Goal: Task Accomplishment & Management: Complete application form

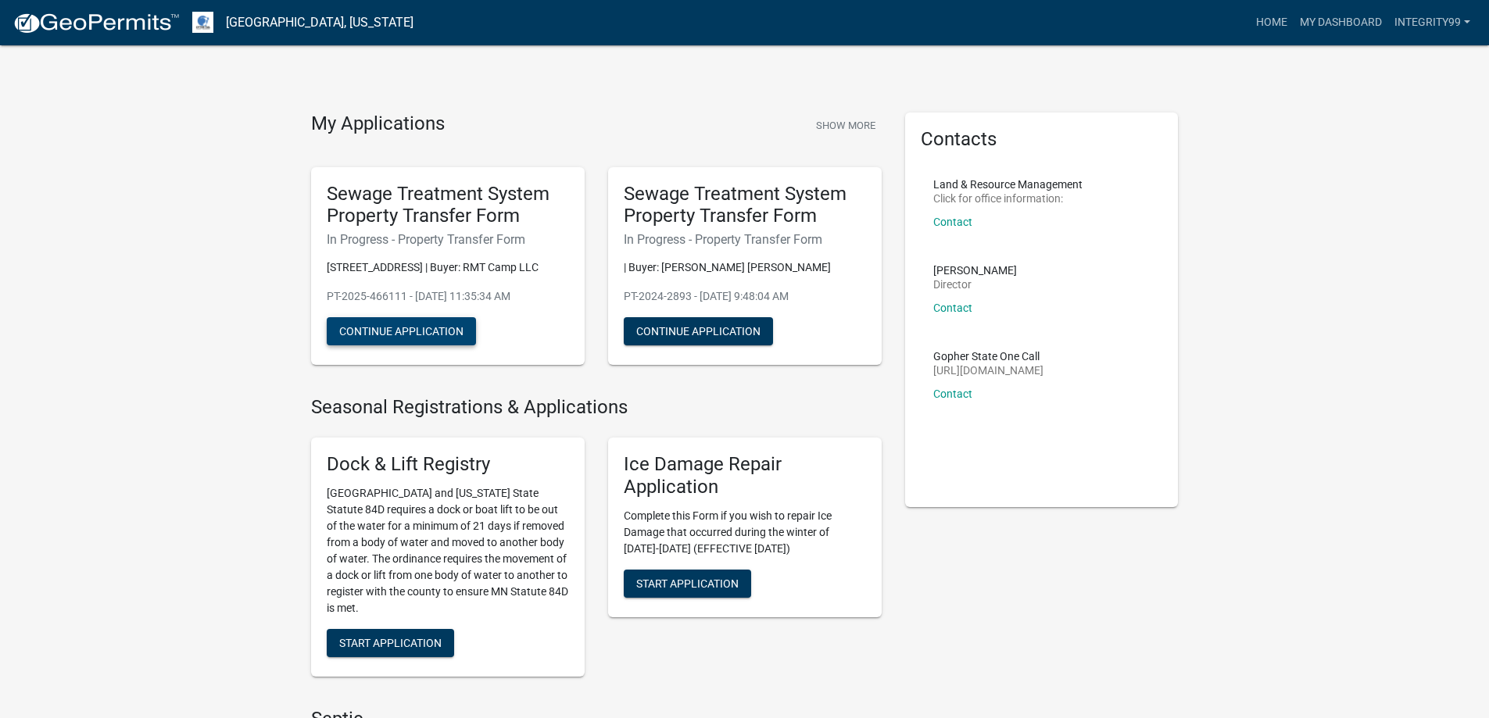
click at [424, 334] on button "Continue Application" at bounding box center [401, 331] width 149 height 28
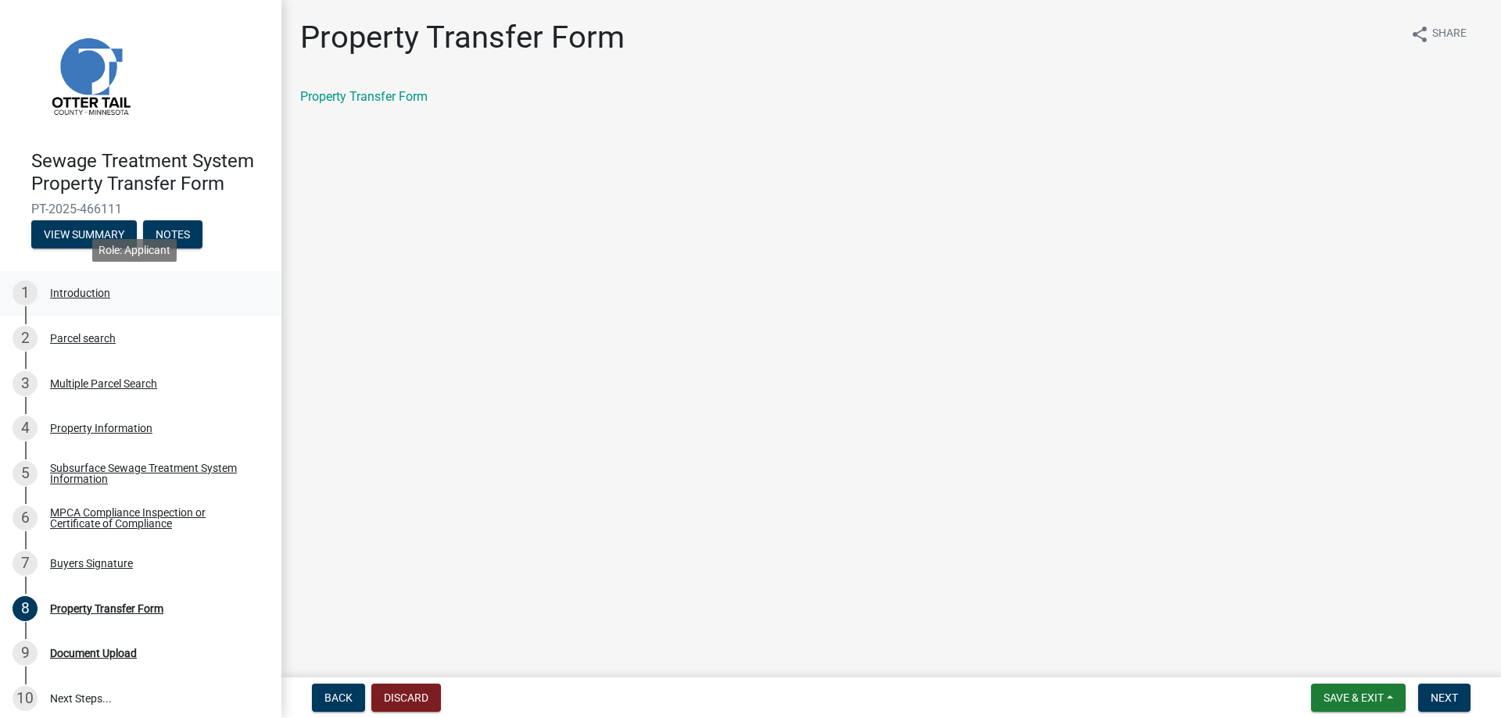
click at [81, 298] on div "Introduction" at bounding box center [80, 293] width 60 height 11
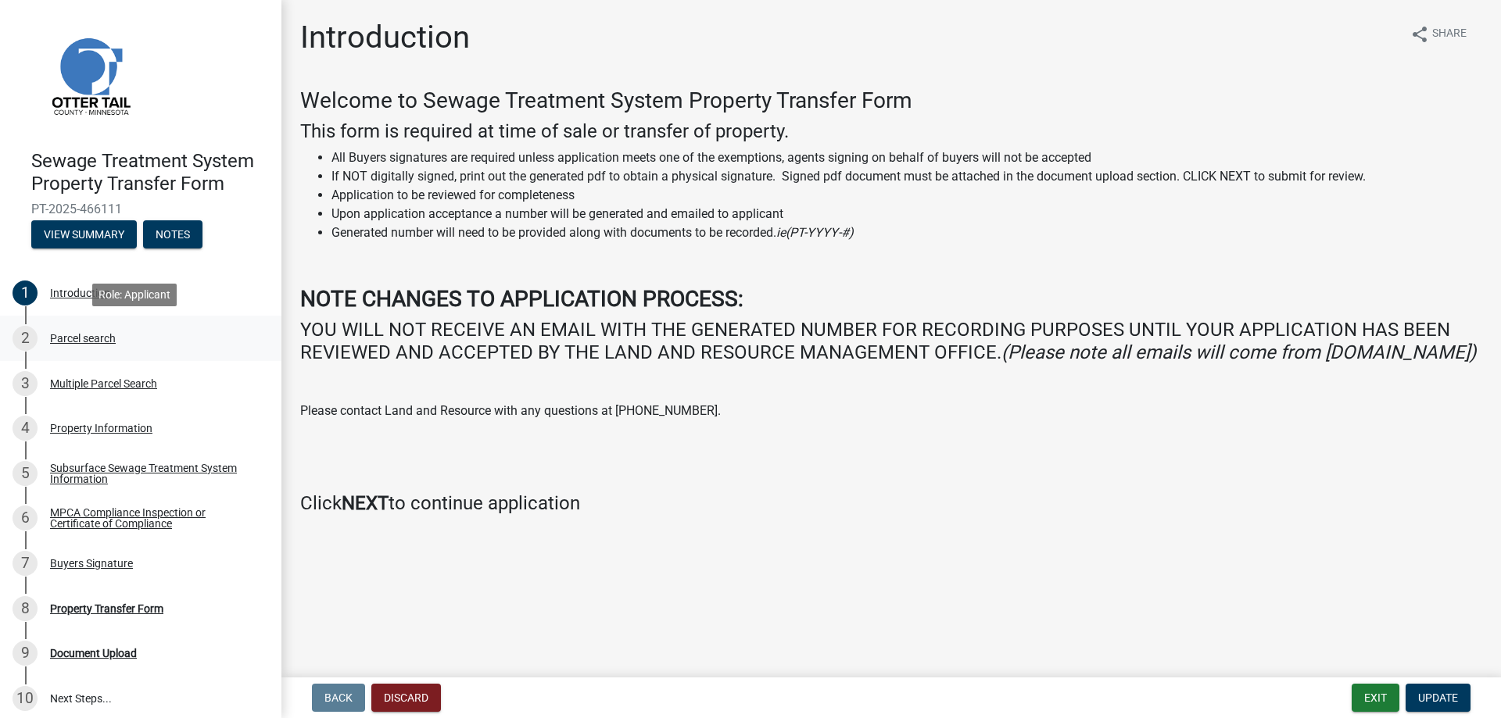
click at [78, 333] on div "Parcel search" at bounding box center [83, 338] width 66 height 11
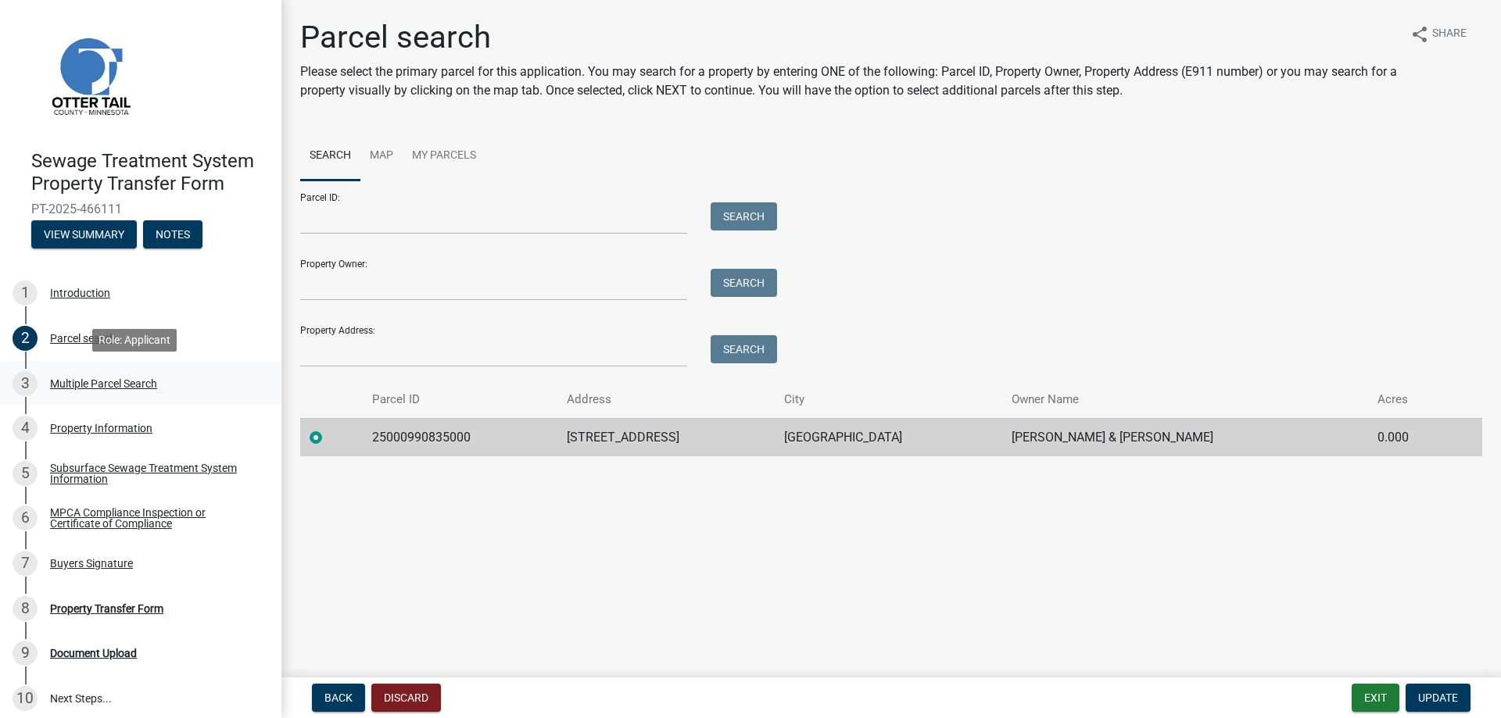
click at [95, 372] on div "3 Multiple Parcel Search" at bounding box center [135, 383] width 244 height 25
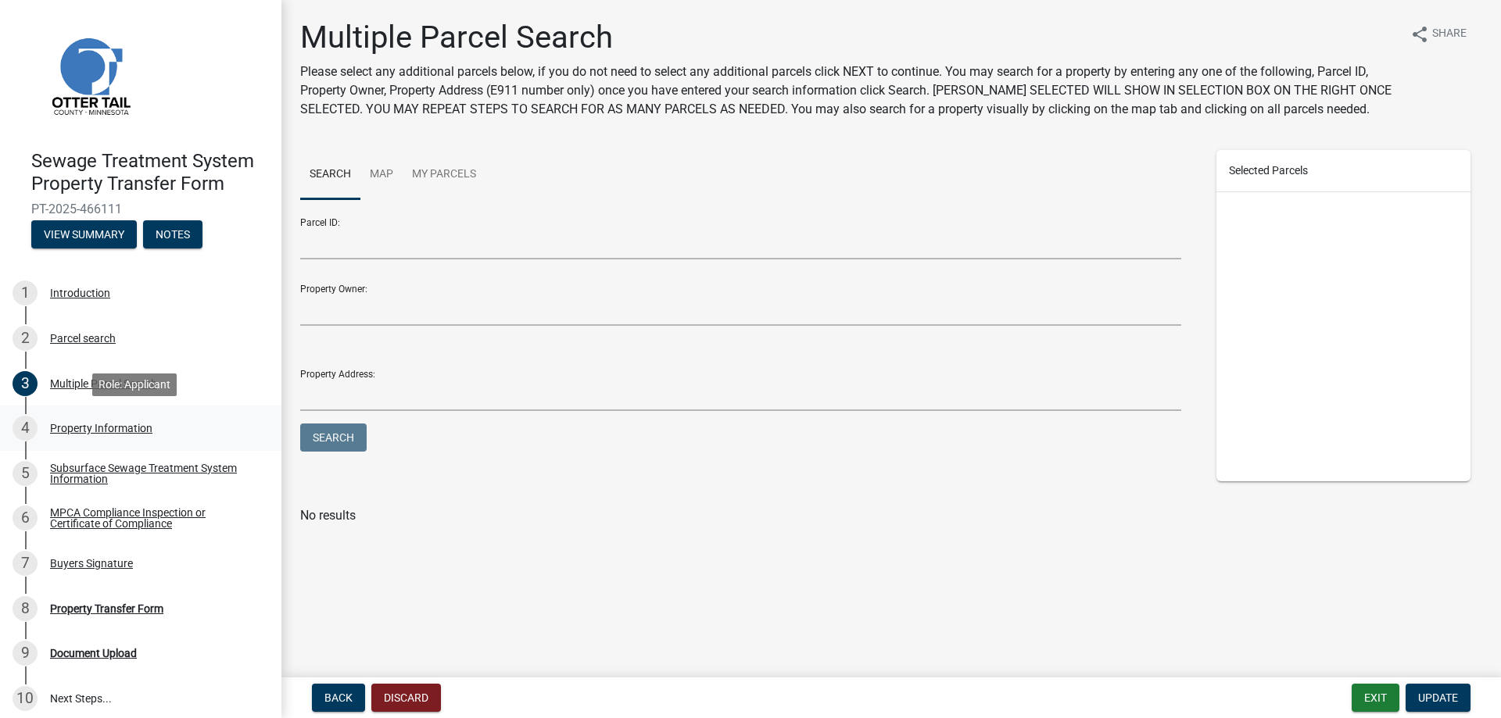
click at [110, 428] on div "Property Information" at bounding box center [101, 428] width 102 height 11
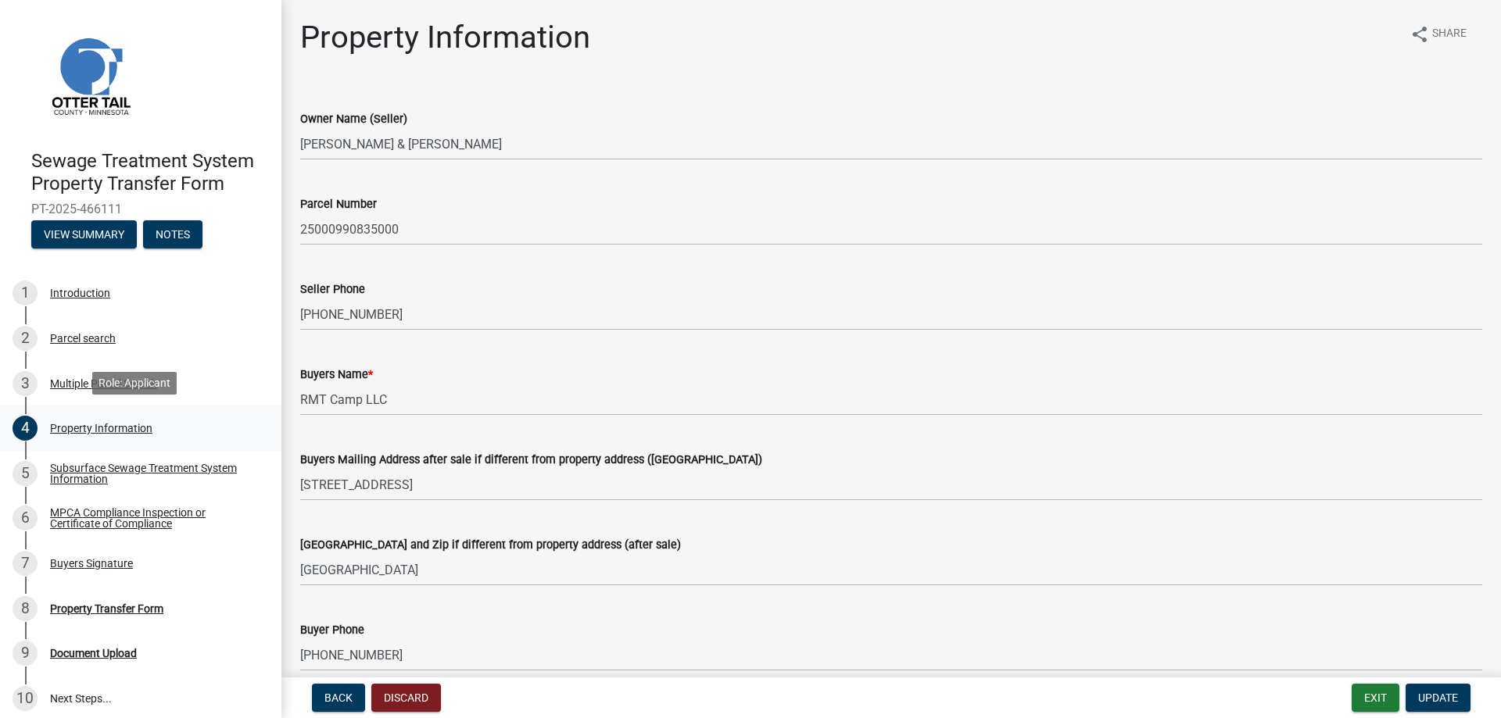
scroll to position [9, 0]
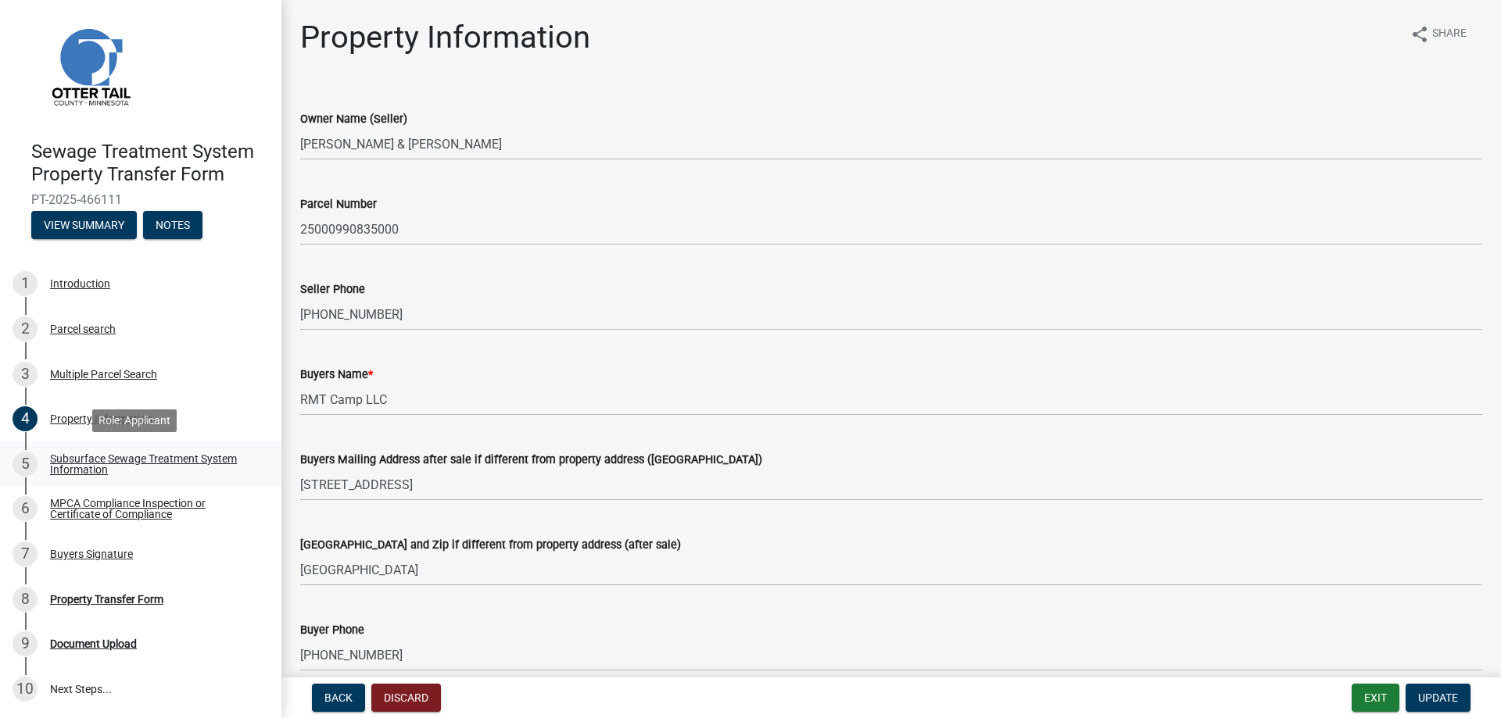
click at [111, 462] on div "Subsurface Sewage Treatment System Information" at bounding box center [153, 464] width 206 height 22
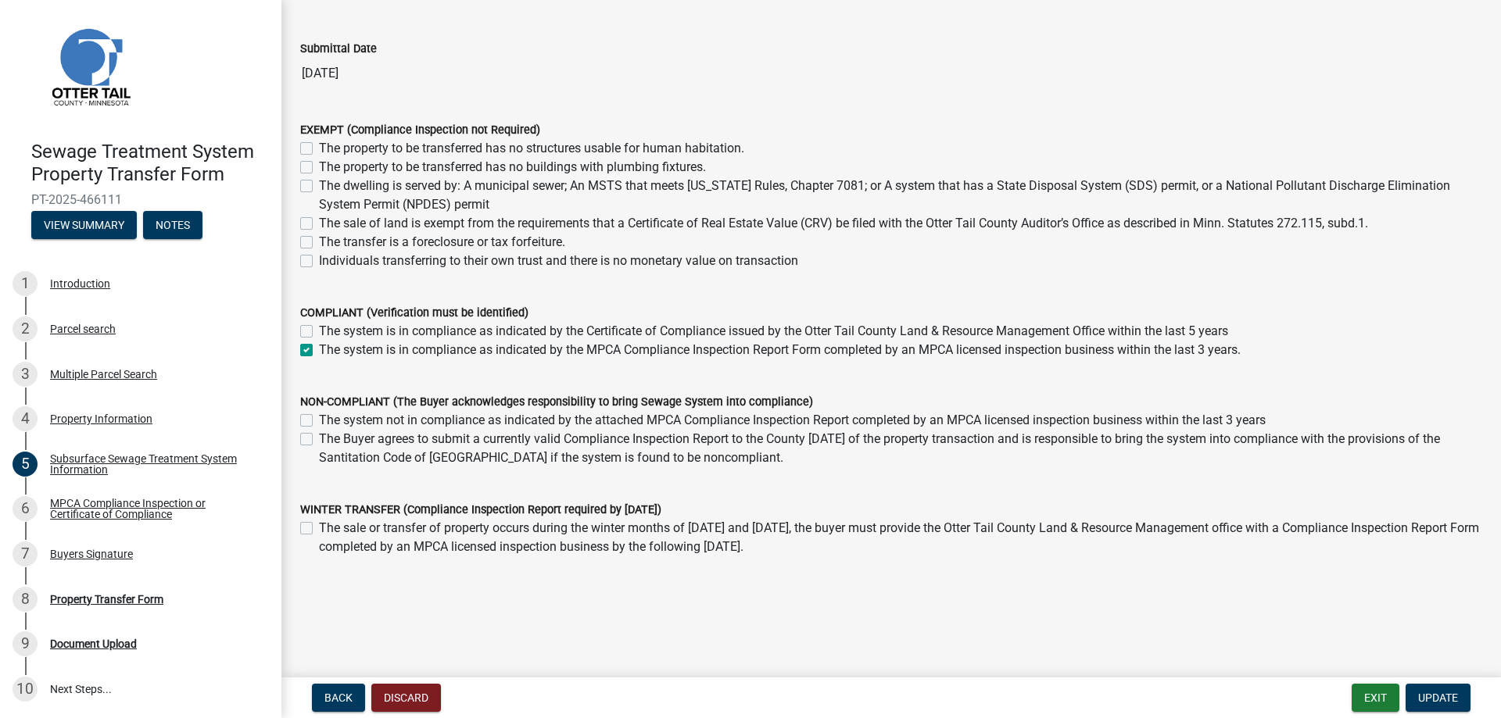
scroll to position [106, 0]
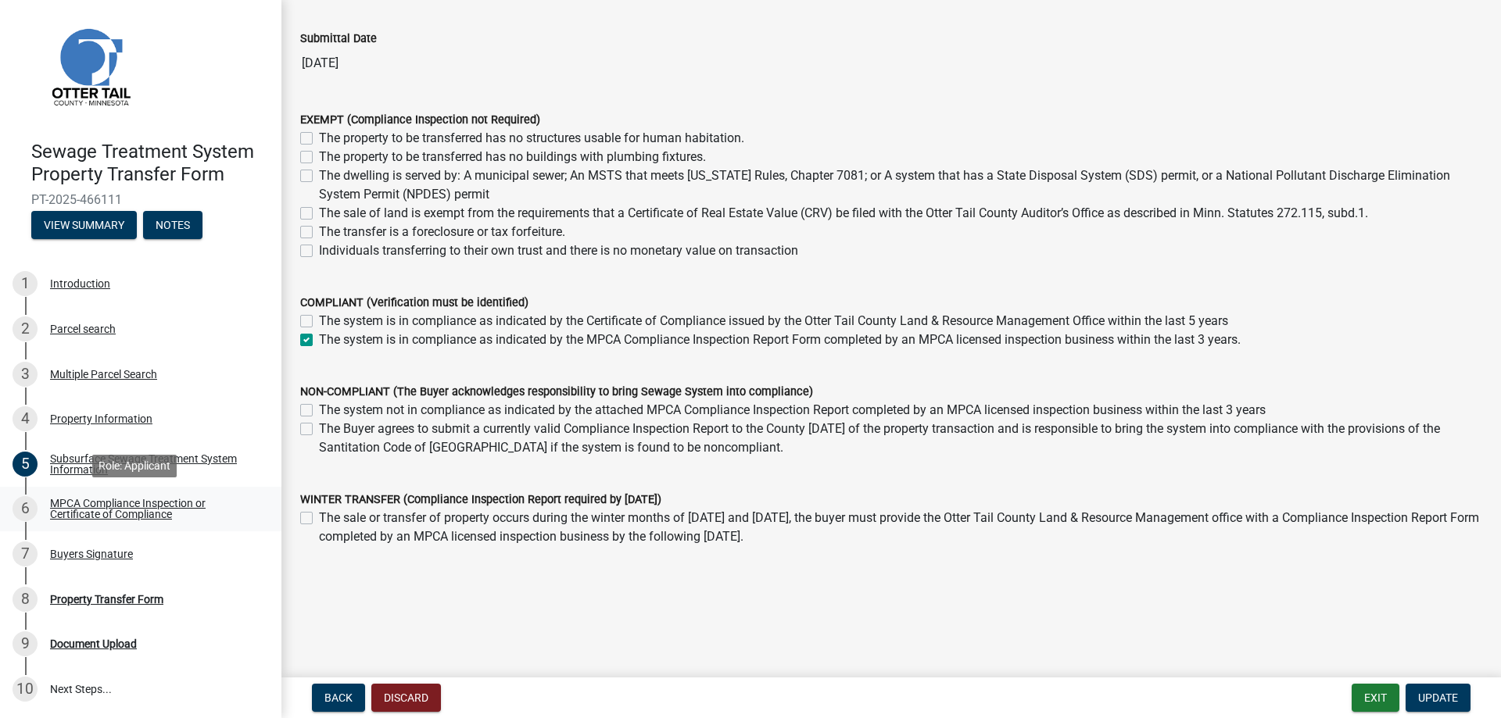
click at [129, 514] on div "MPCA Compliance Inspection or Certificate of Compliance" at bounding box center [153, 509] width 206 height 22
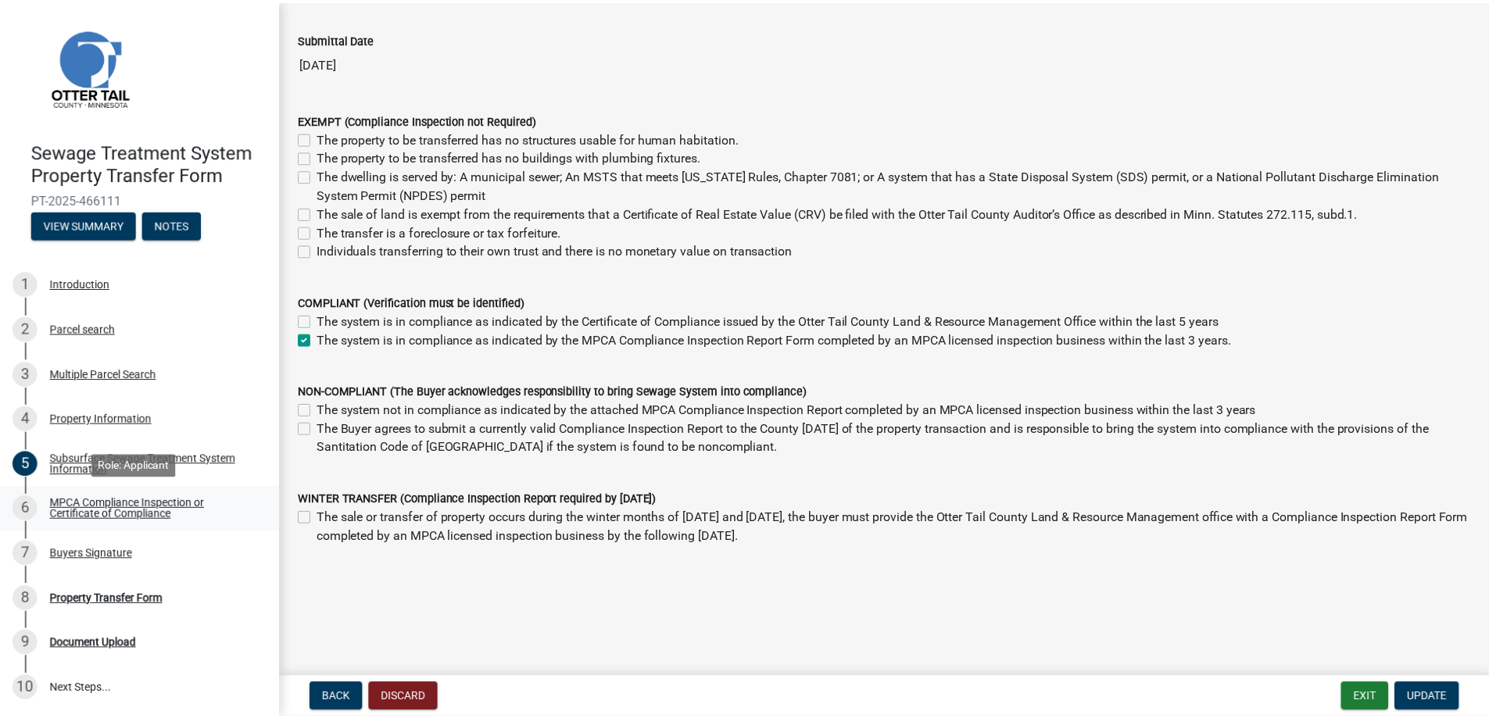
scroll to position [0, 0]
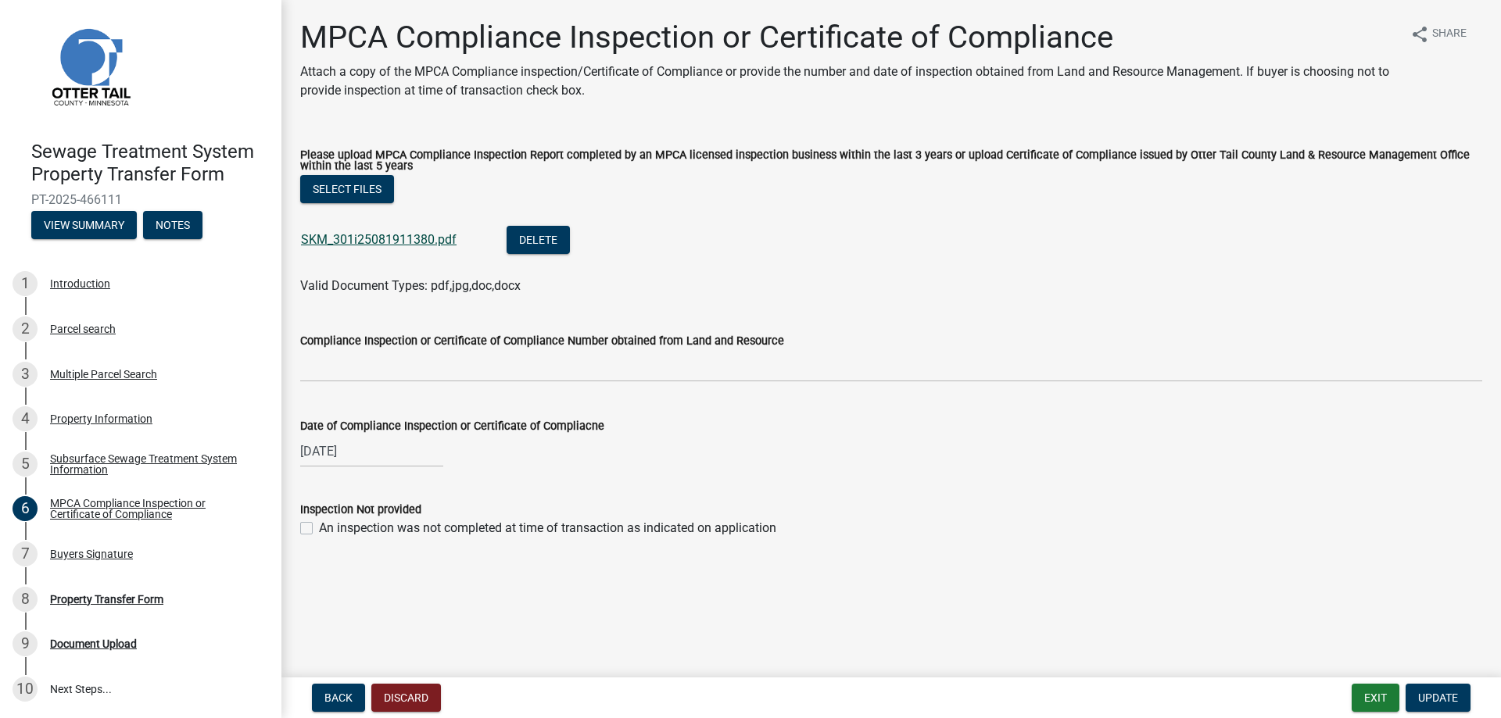
click at [391, 236] on link "SKM_301i25081911380.pdf" at bounding box center [379, 239] width 156 height 15
click at [98, 559] on div "Buyers Signature" at bounding box center [91, 554] width 83 height 11
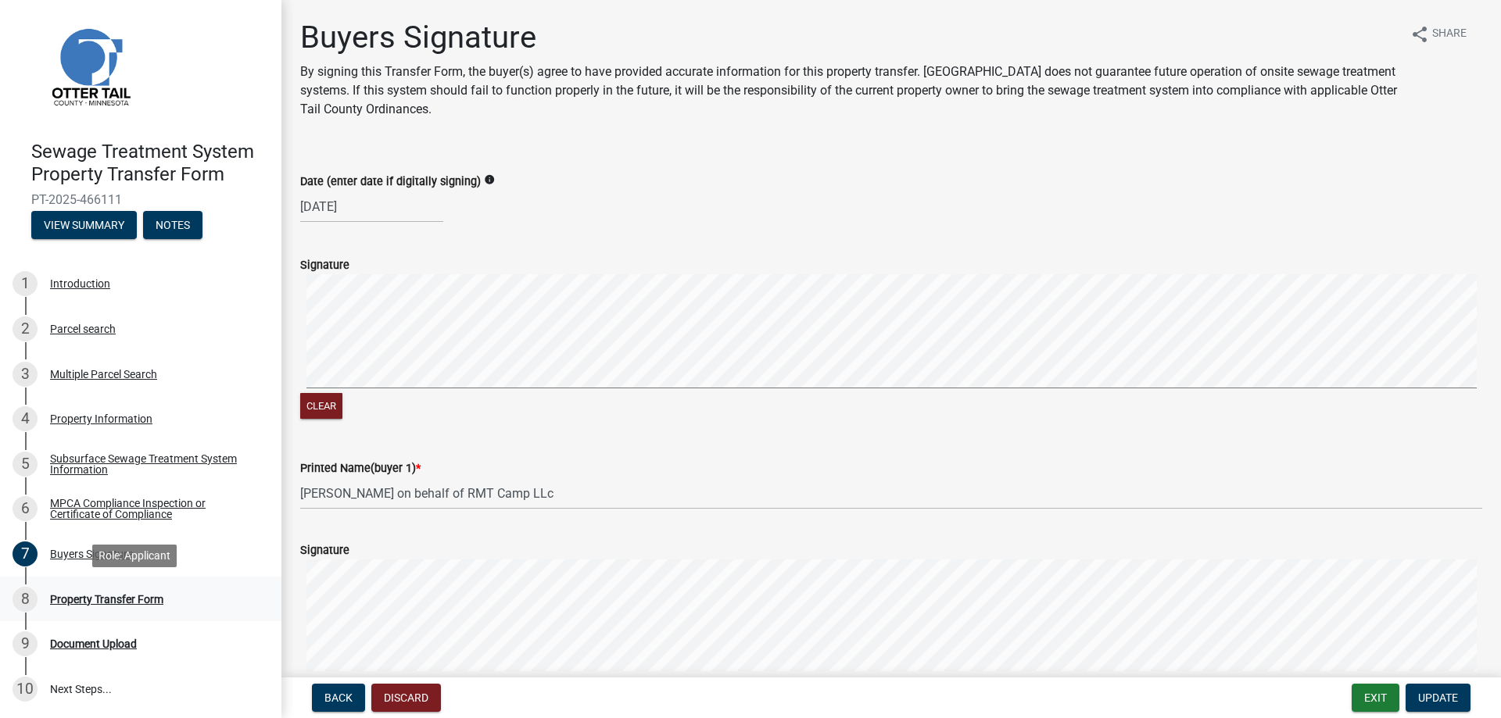
click at [109, 603] on div "Property Transfer Form" at bounding box center [106, 599] width 113 height 11
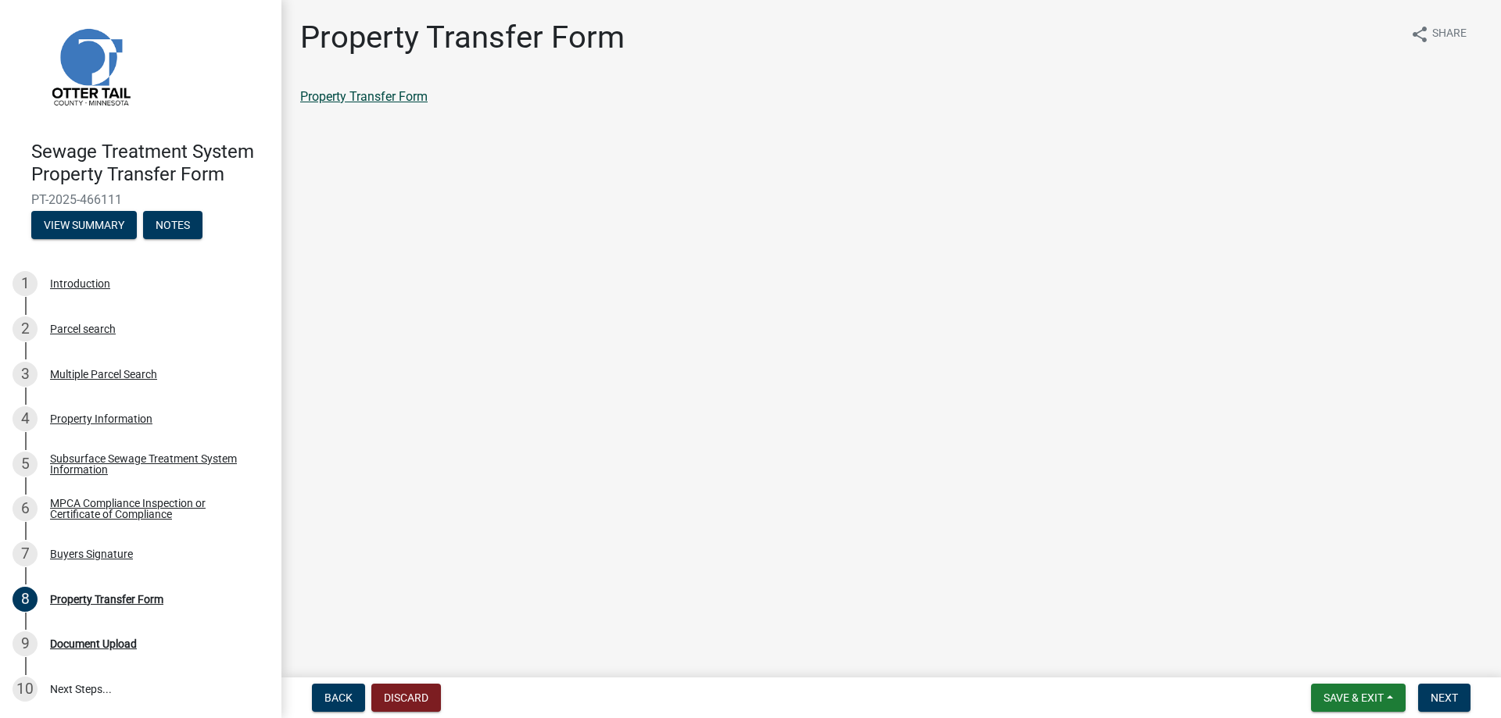
click at [370, 100] on link "Property Transfer Form" at bounding box center [363, 96] width 127 height 15
click at [111, 641] on div "Document Upload" at bounding box center [93, 644] width 87 height 11
click at [92, 645] on div "Document Upload" at bounding box center [93, 644] width 87 height 11
click at [76, 587] on div "8 Property Transfer Form" at bounding box center [135, 599] width 244 height 25
click at [84, 643] on div "Document Upload" at bounding box center [93, 644] width 87 height 11
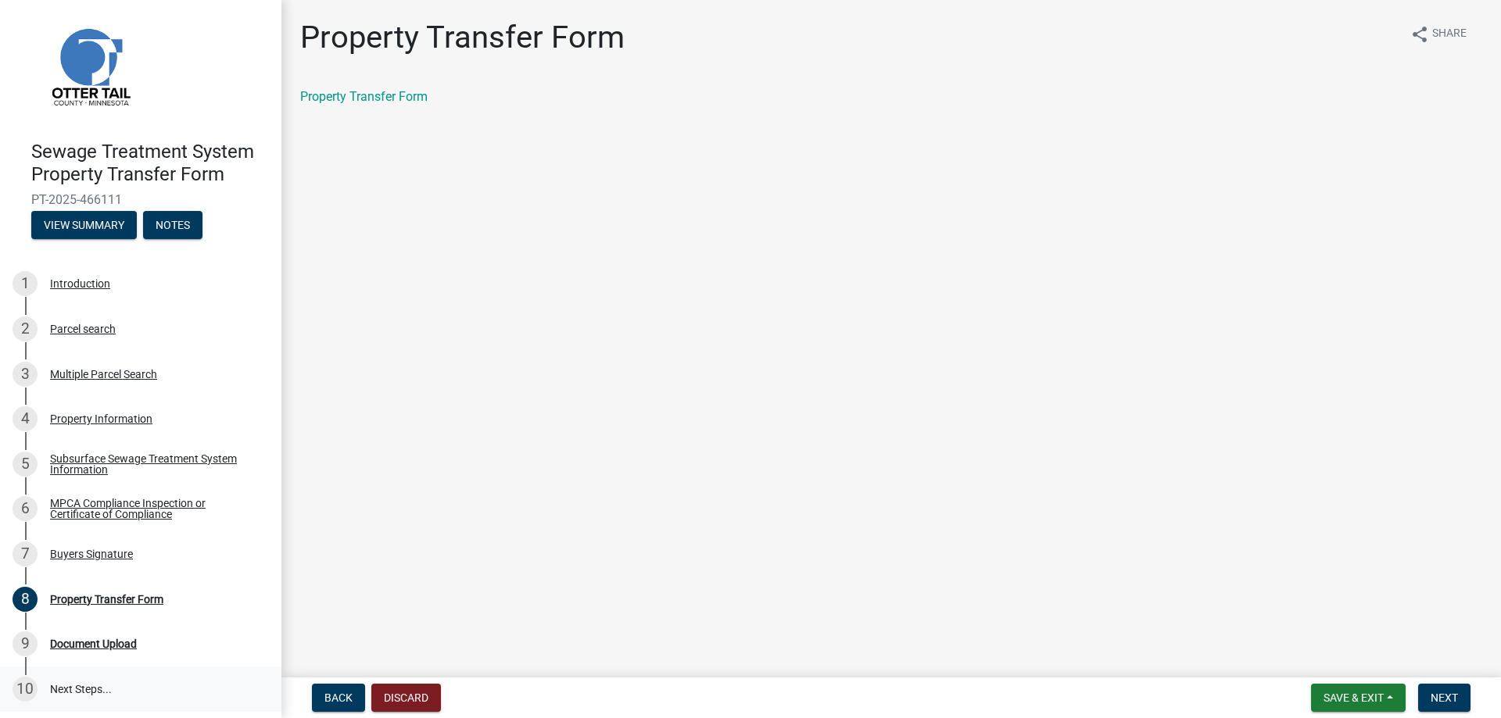
click at [71, 690] on link "10 Next Steps..." at bounding box center [140, 689] width 281 height 45
click at [98, 569] on link "7 Buyers Signature" at bounding box center [140, 553] width 281 height 45
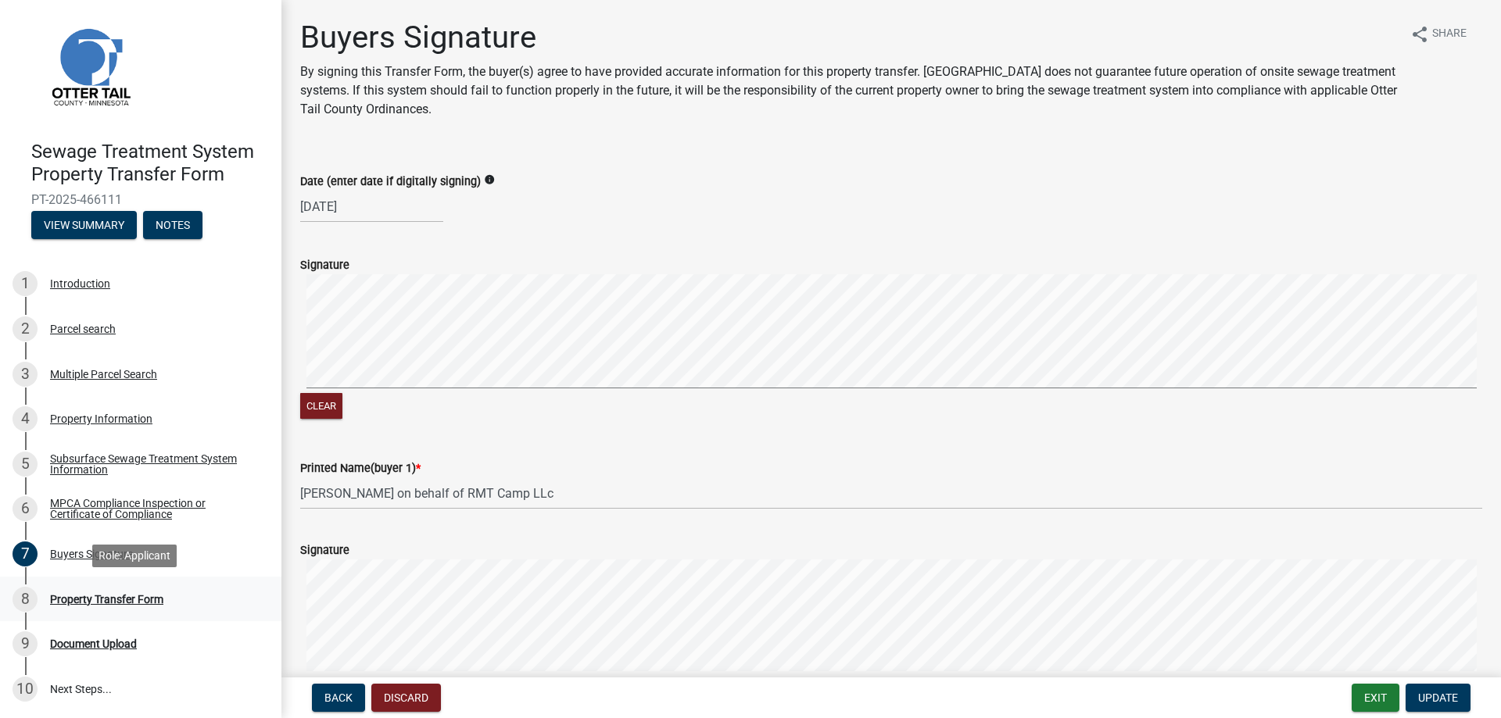
click at [88, 608] on div "8 Property Transfer Form" at bounding box center [135, 599] width 244 height 25
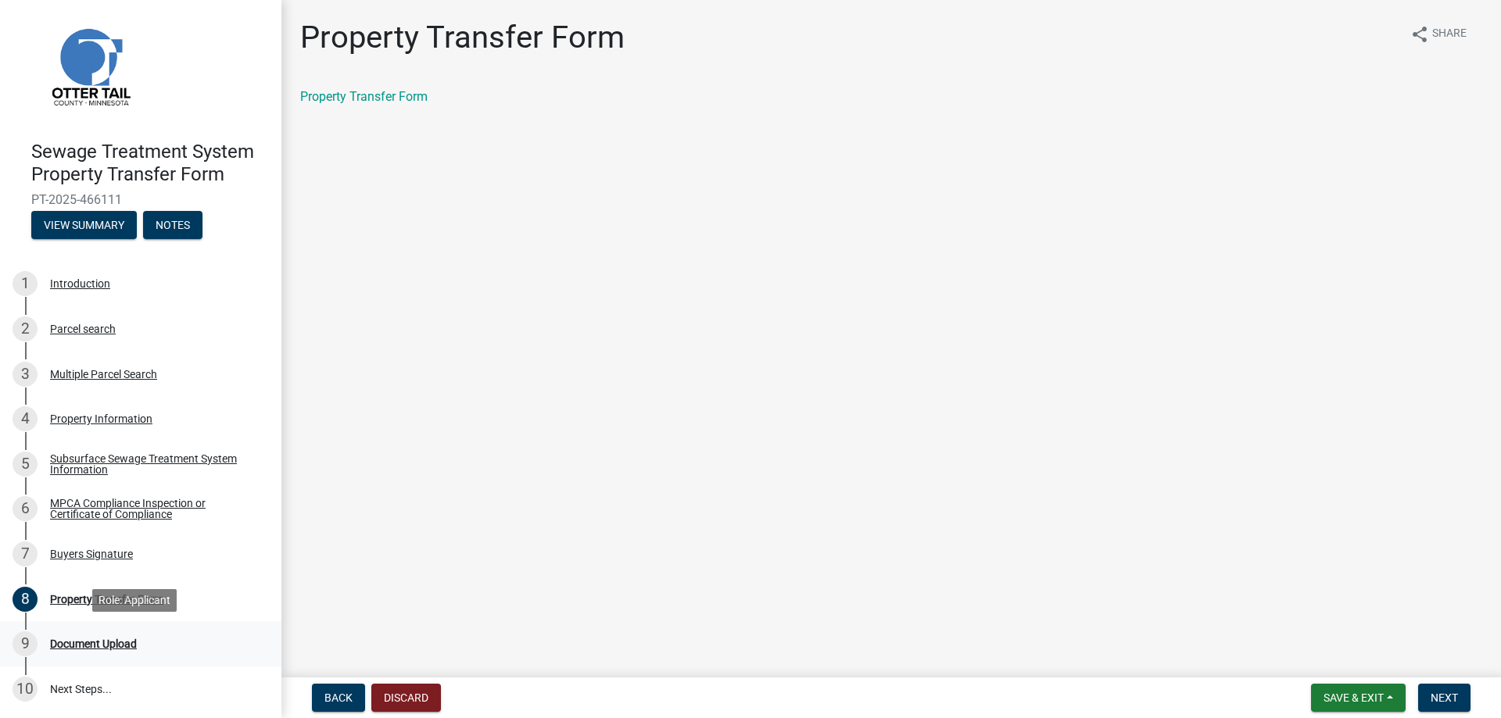
click at [81, 644] on div "Document Upload" at bounding box center [93, 644] width 87 height 11
click at [105, 639] on div "Document Upload" at bounding box center [93, 644] width 87 height 11
click at [87, 705] on link "10 Next Steps..." at bounding box center [140, 689] width 281 height 45
click at [1380, 704] on span "Save & Exit" at bounding box center [1353, 698] width 60 height 13
click at [1337, 665] on button "Save & Exit" at bounding box center [1342, 658] width 125 height 38
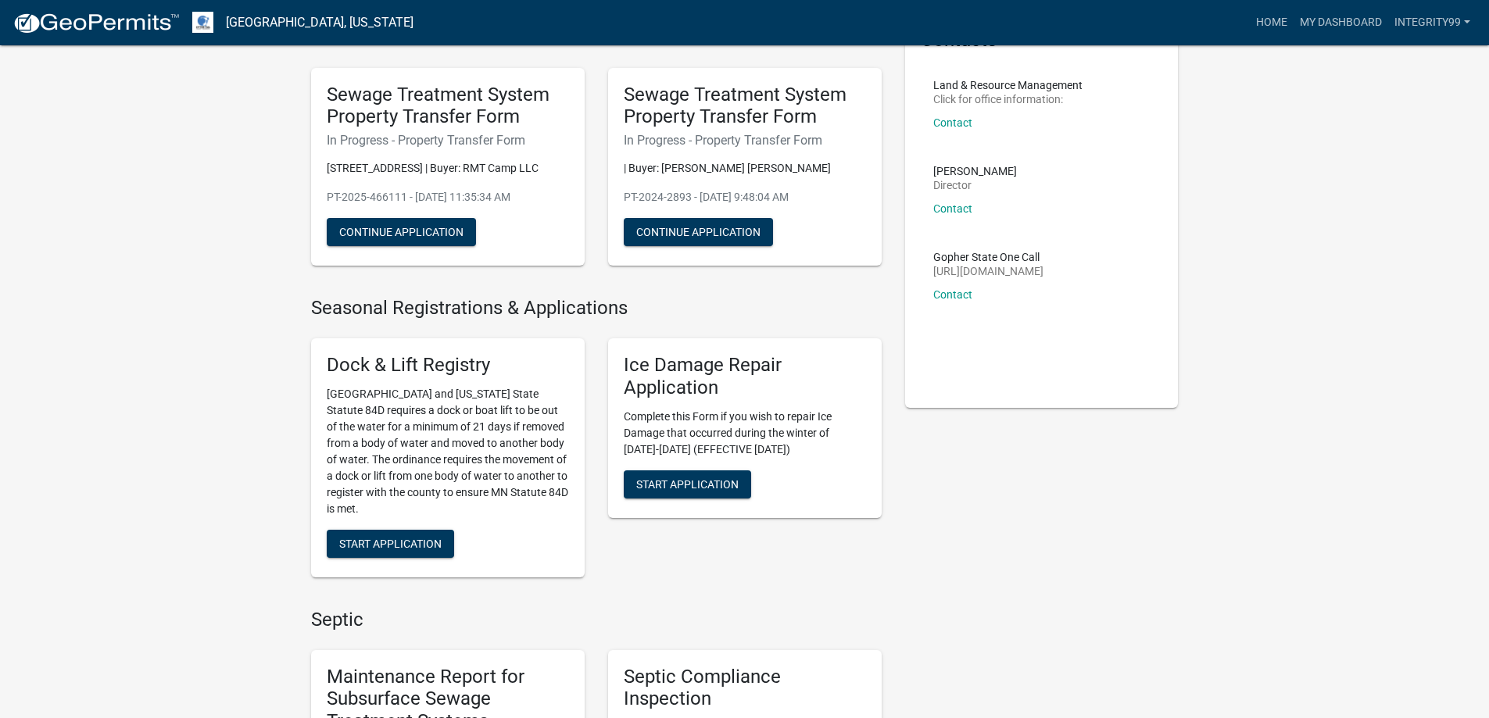
scroll to position [66, 0]
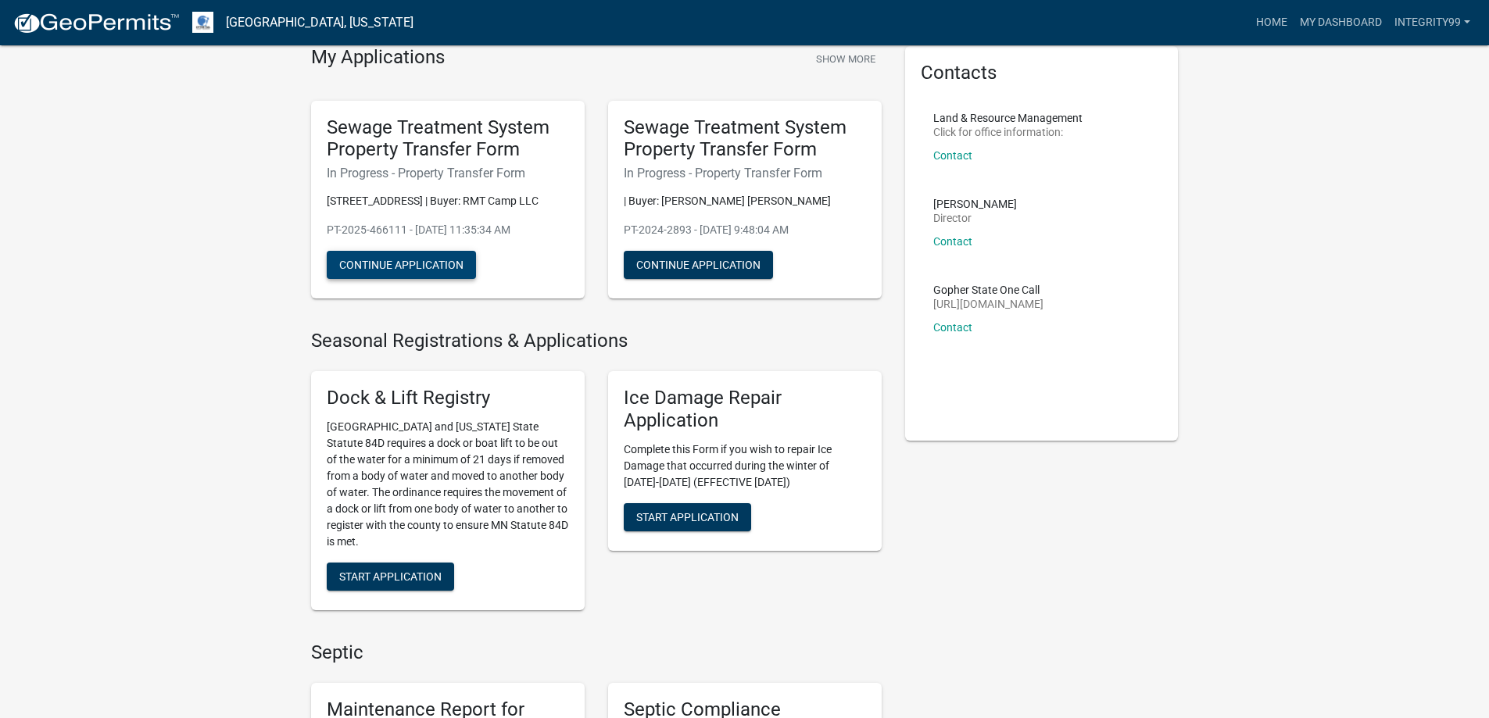
click at [434, 265] on button "Continue Application" at bounding box center [401, 265] width 149 height 28
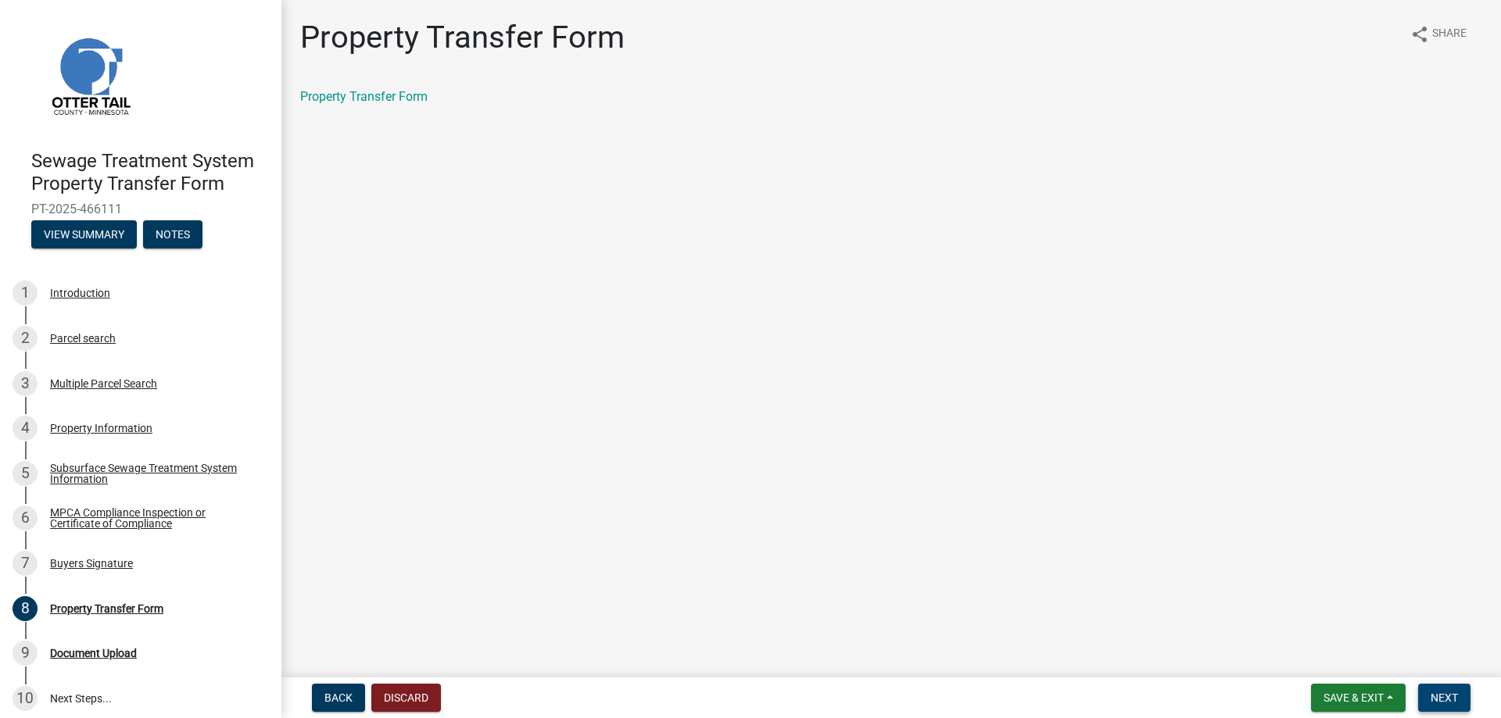
click at [1442, 689] on button "Next" at bounding box center [1444, 698] width 52 height 28
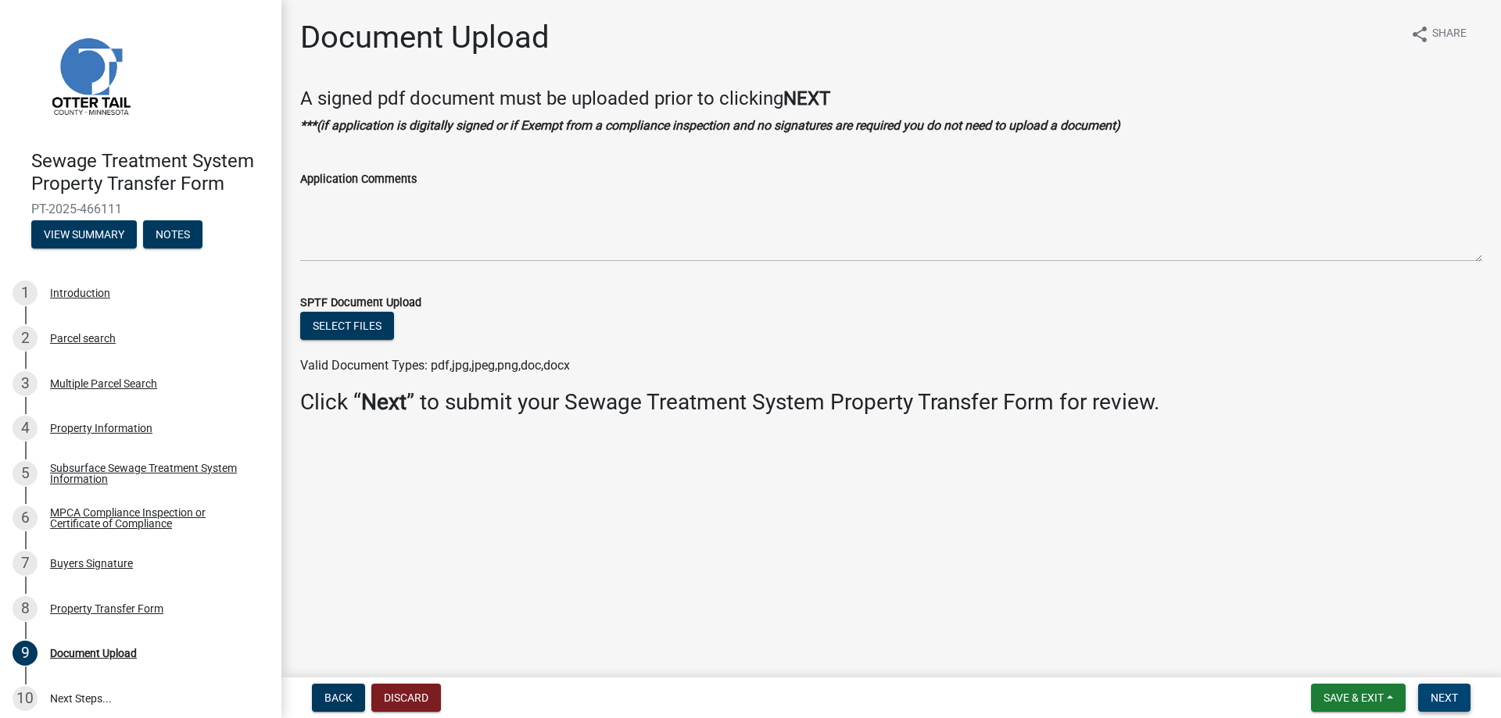
click at [1442, 689] on button "Next" at bounding box center [1444, 698] width 52 height 28
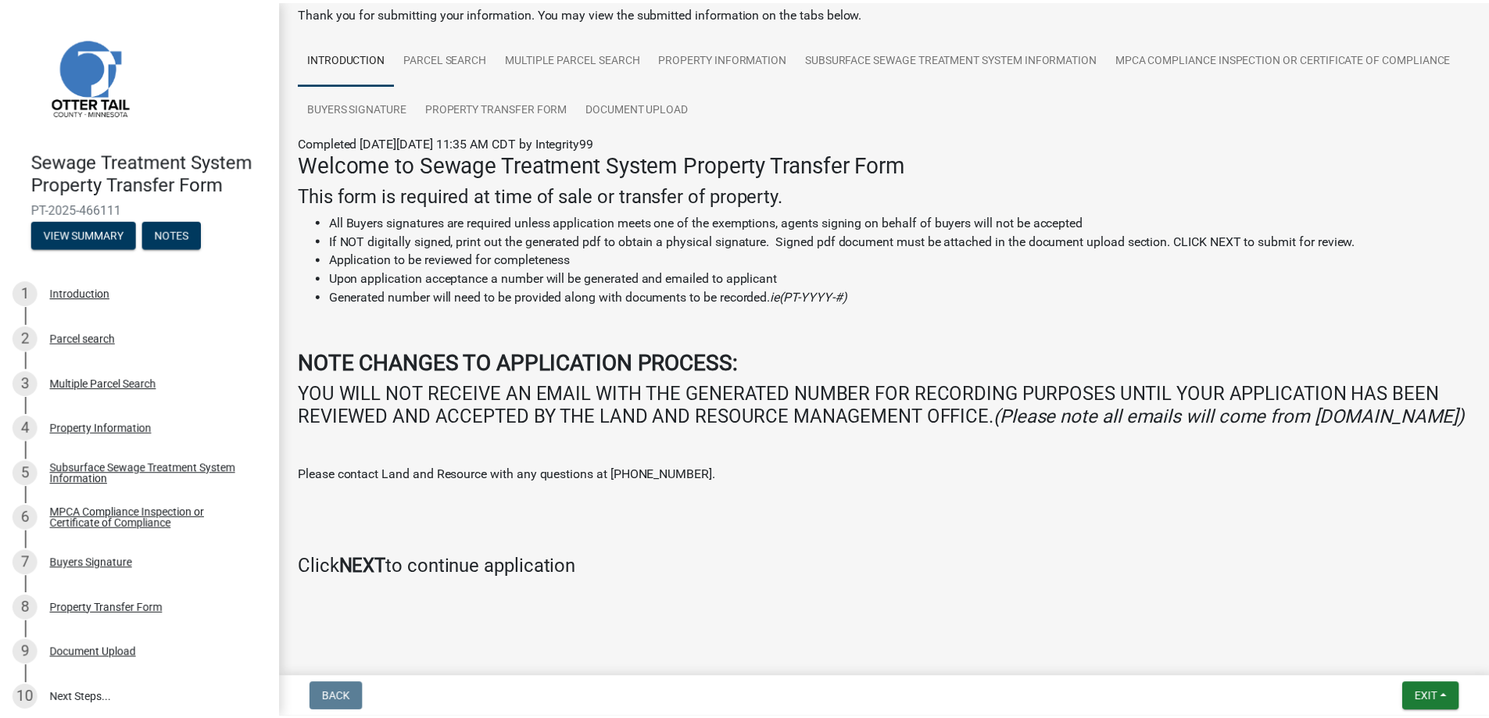
scroll to position [98, 0]
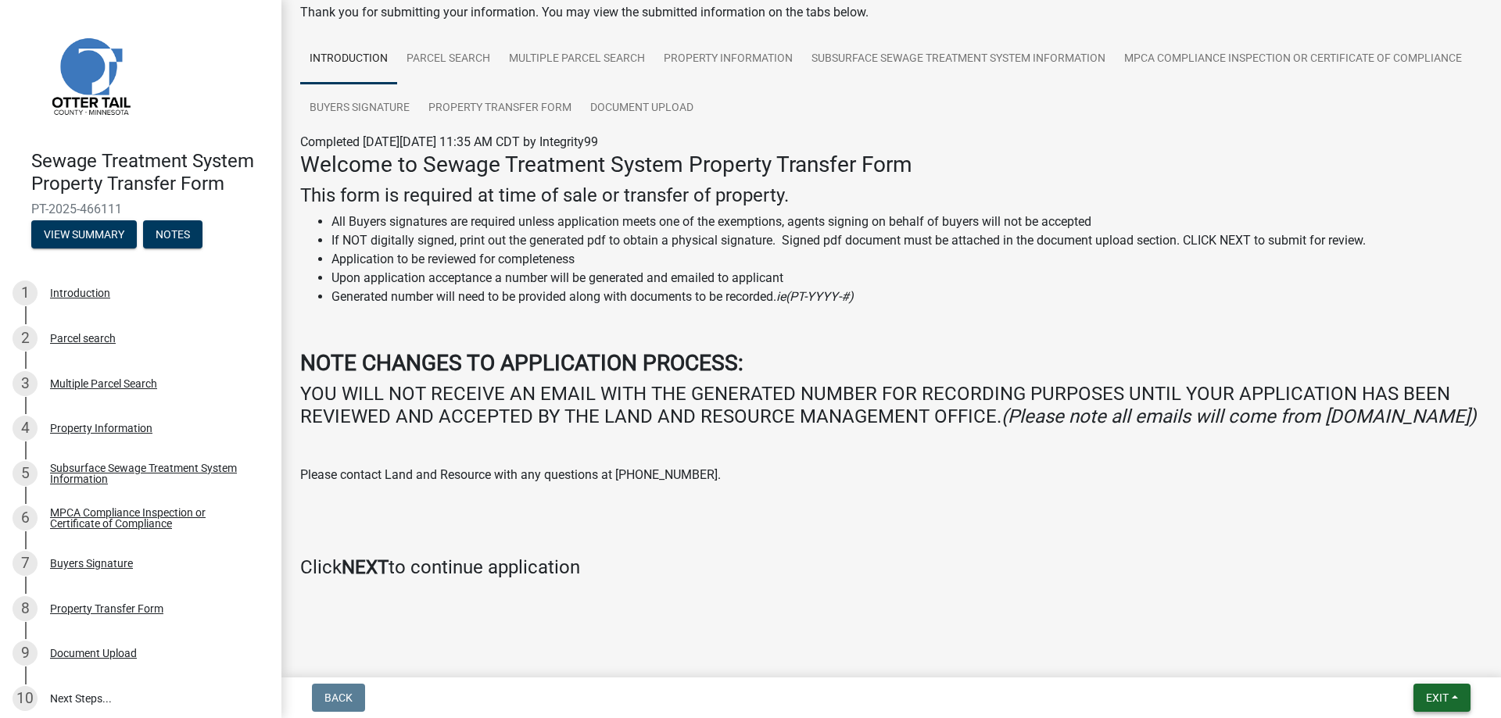
click at [1444, 696] on span "Exit" at bounding box center [1437, 698] width 23 height 13
click at [1423, 660] on button "Save & Exit" at bounding box center [1407, 658] width 125 height 38
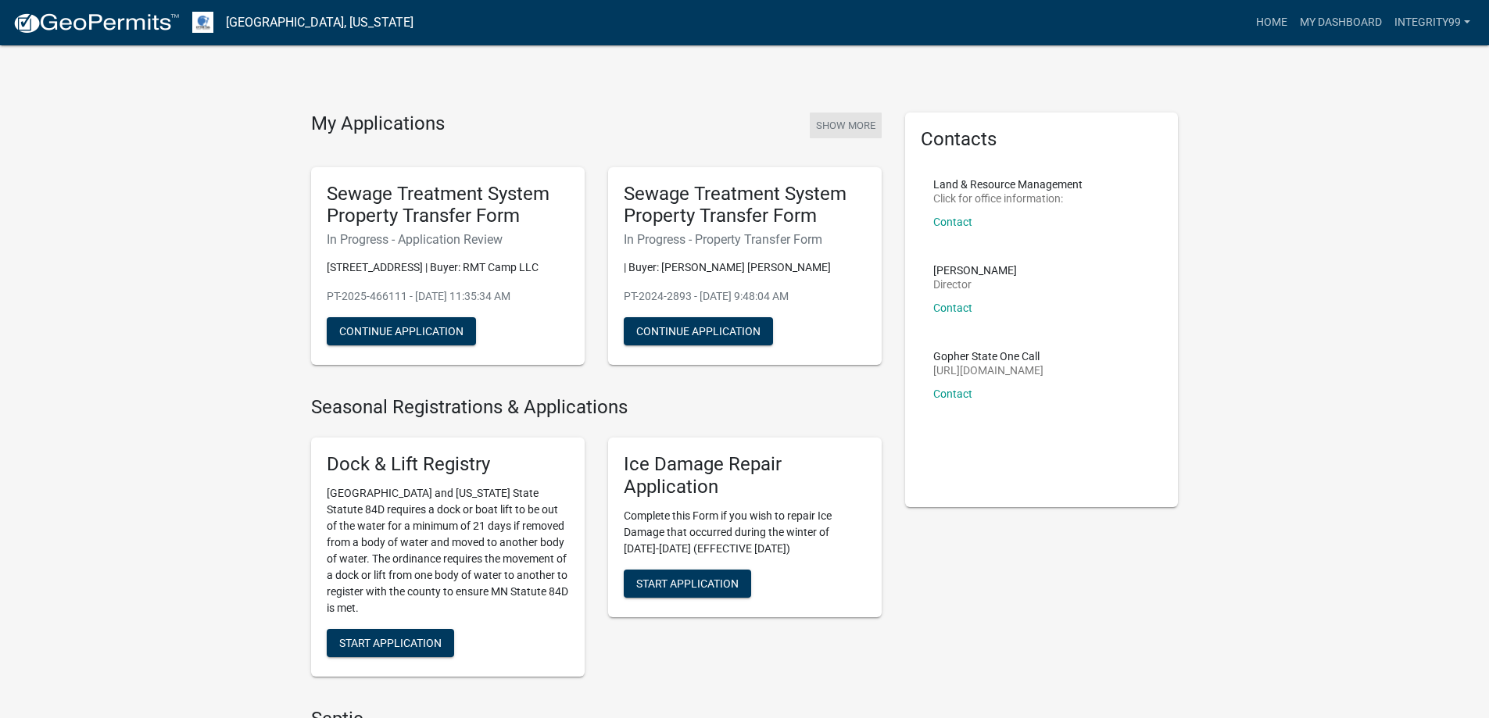
click at [850, 127] on button "Show More" at bounding box center [846, 126] width 72 height 26
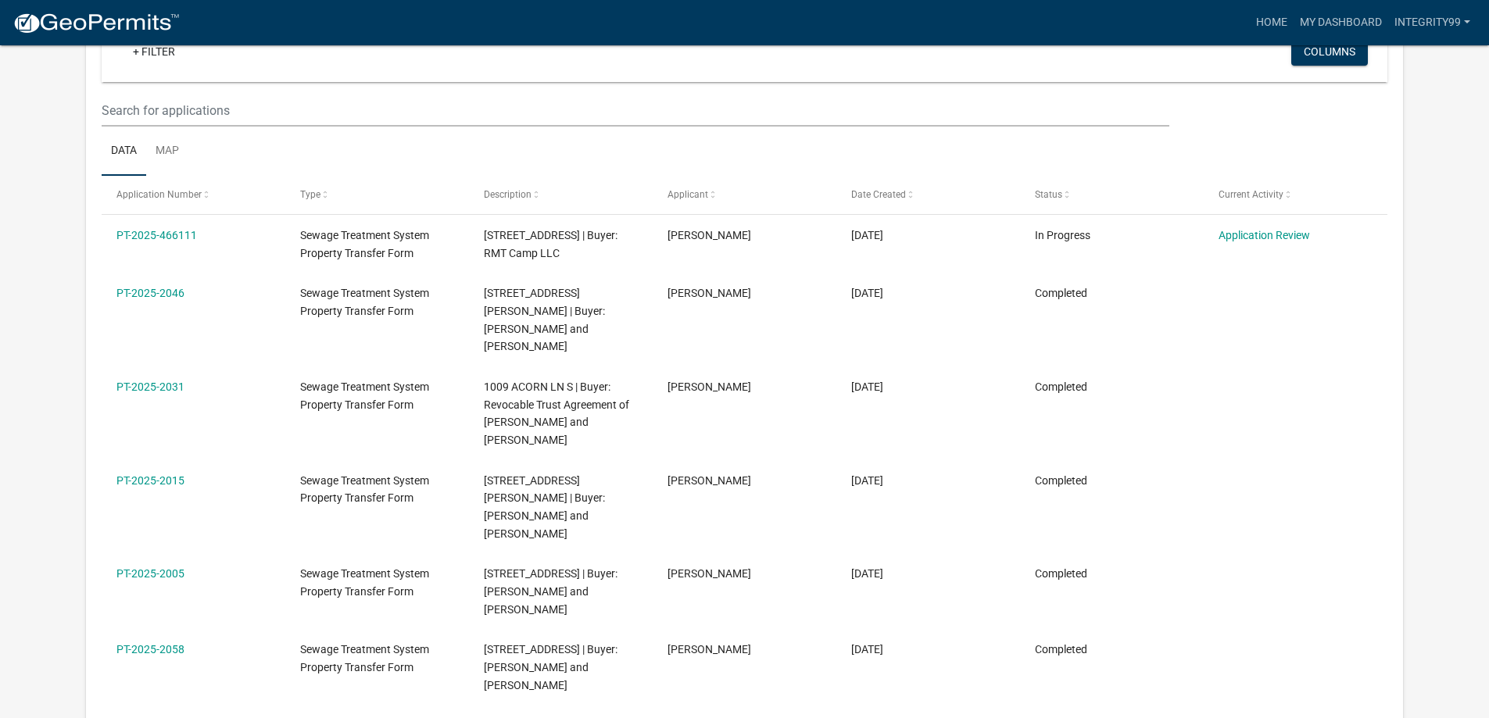
scroll to position [176, 0]
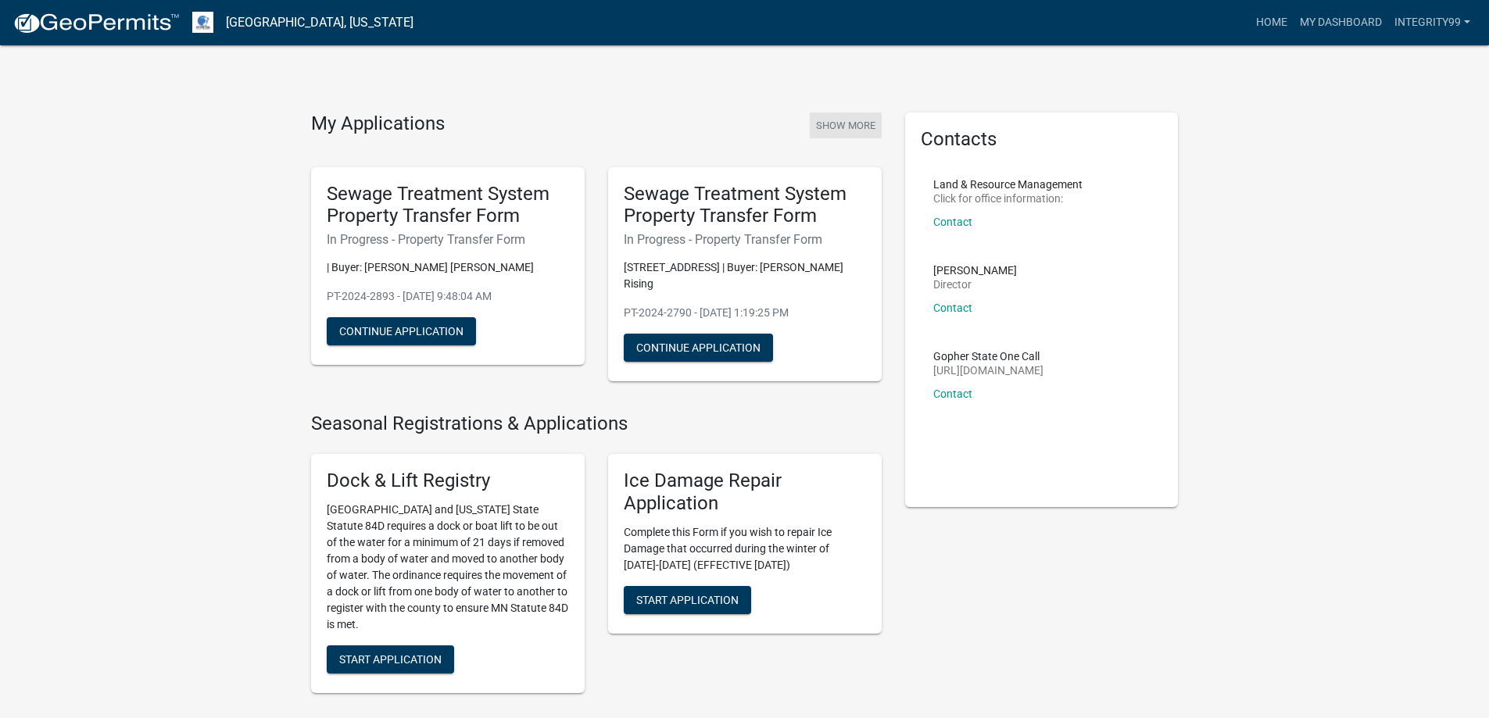
click at [843, 123] on button "Show More" at bounding box center [846, 126] width 72 height 26
